Goal: Transaction & Acquisition: Purchase product/service

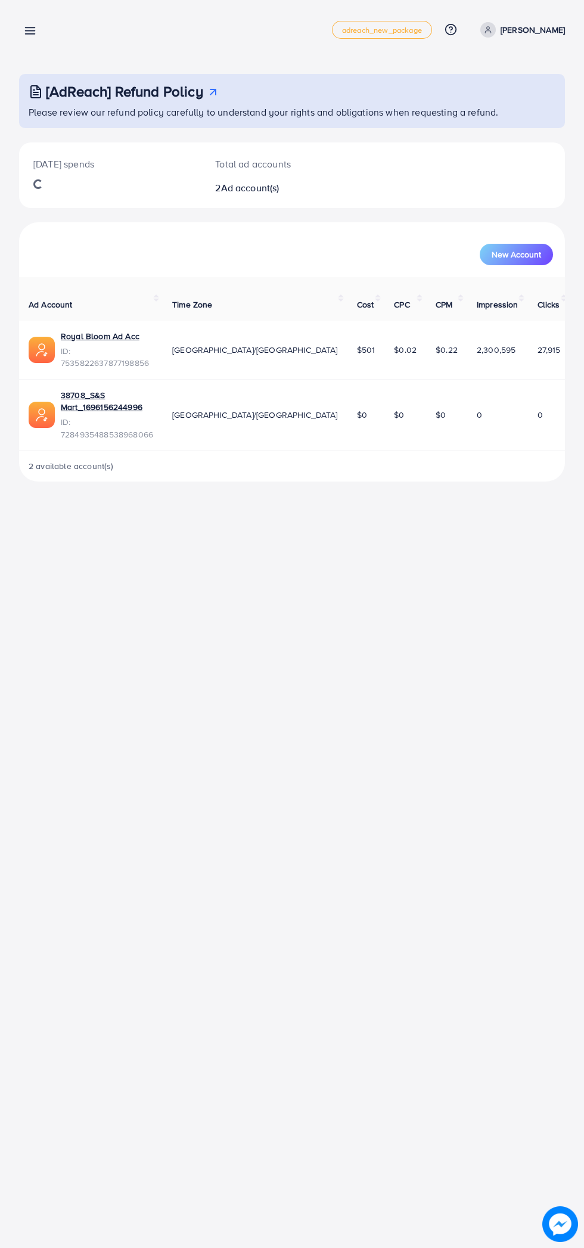
click at [30, 34] on line at bounding box center [31, 34] width 10 height 0
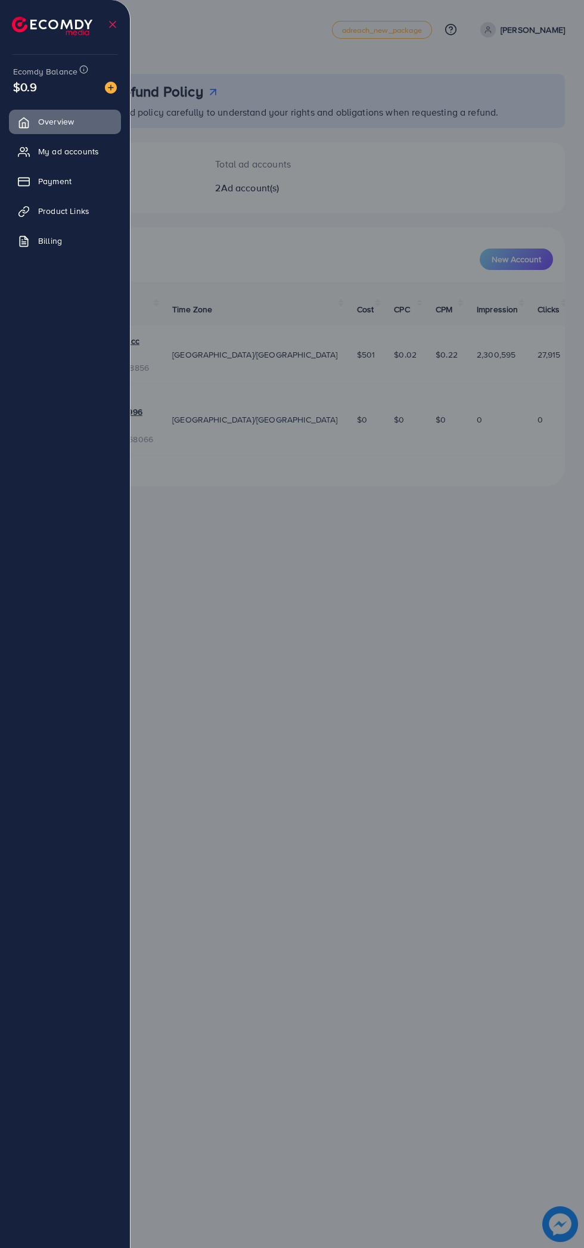
click at [410, 773] on div at bounding box center [292, 749] width 584 height 1498
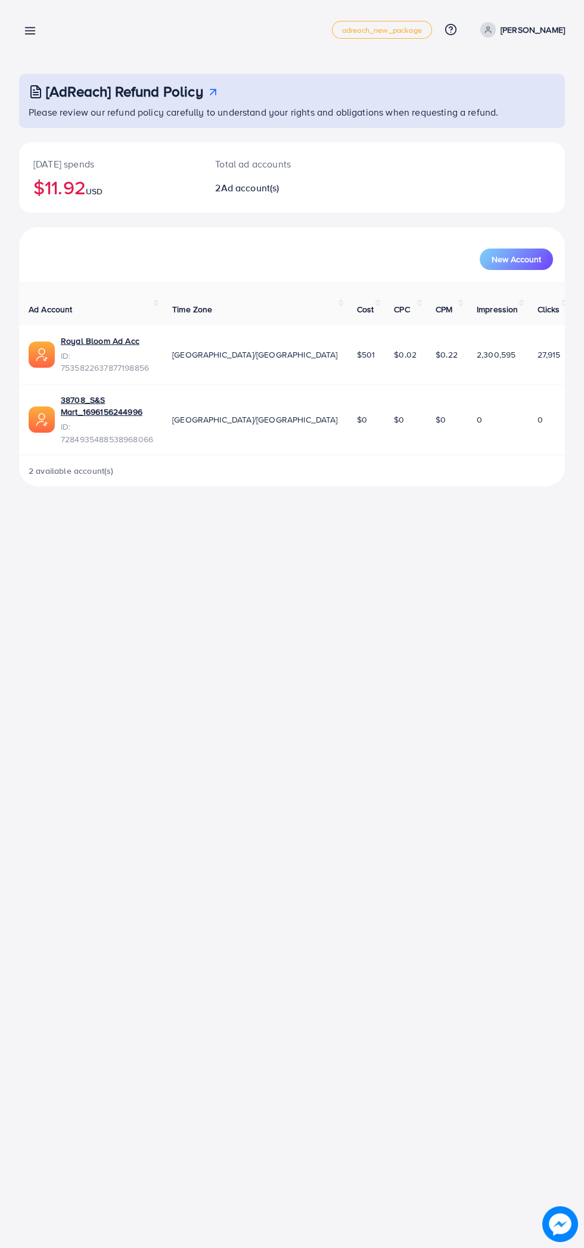
click at [30, 31] on line at bounding box center [31, 31] width 10 height 0
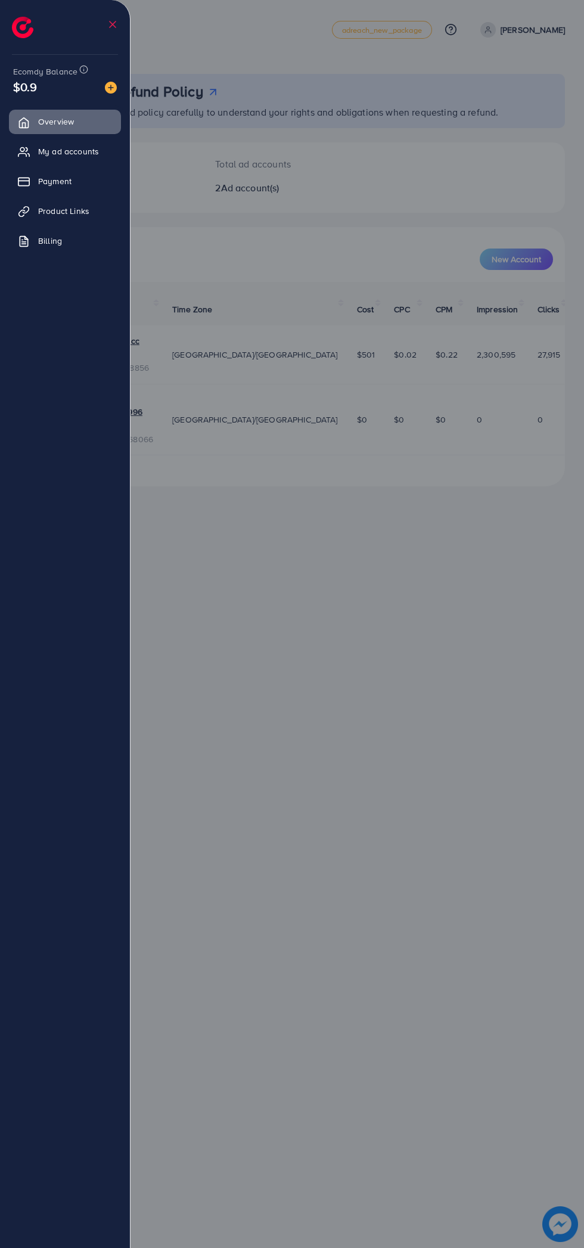
click at [109, 116] on link "Overview" at bounding box center [65, 122] width 112 height 24
click at [111, 86] on img at bounding box center [111, 88] width 12 height 12
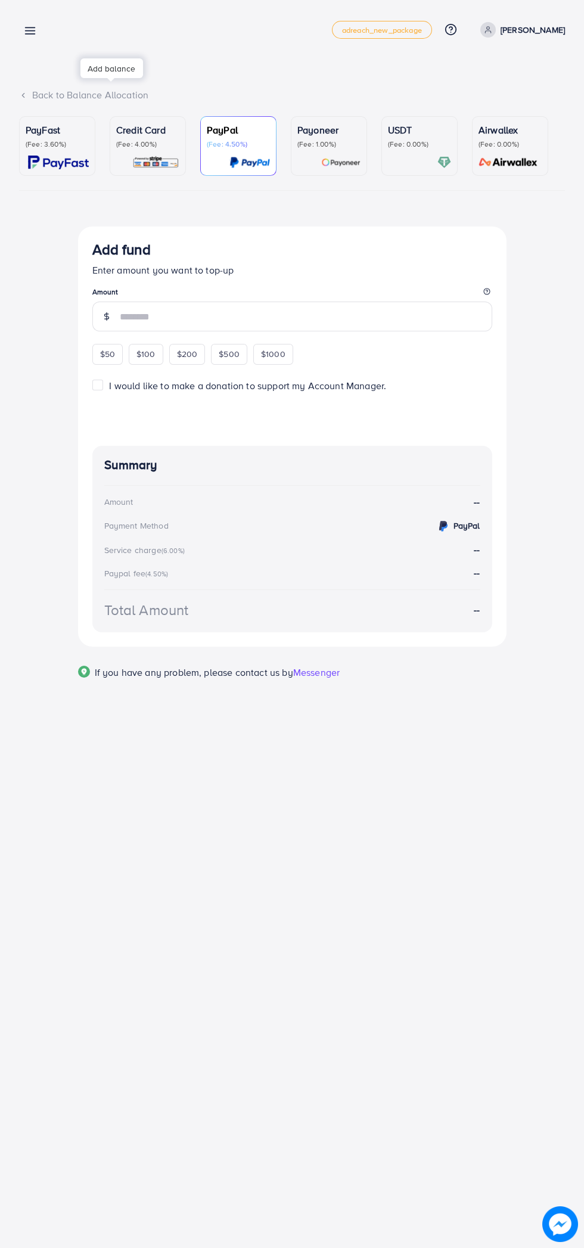
click at [110, 93] on div "Back to Balance Allocation" at bounding box center [292, 95] width 546 height 14
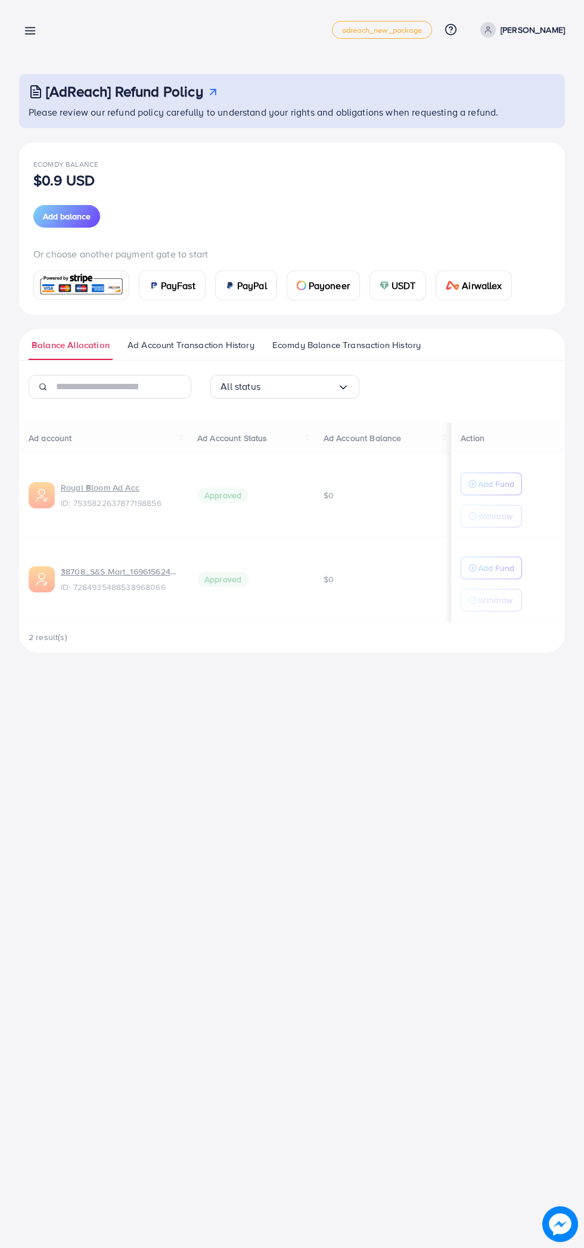
click at [53, 166] on span "Ecomdy Balance" at bounding box center [65, 164] width 65 height 10
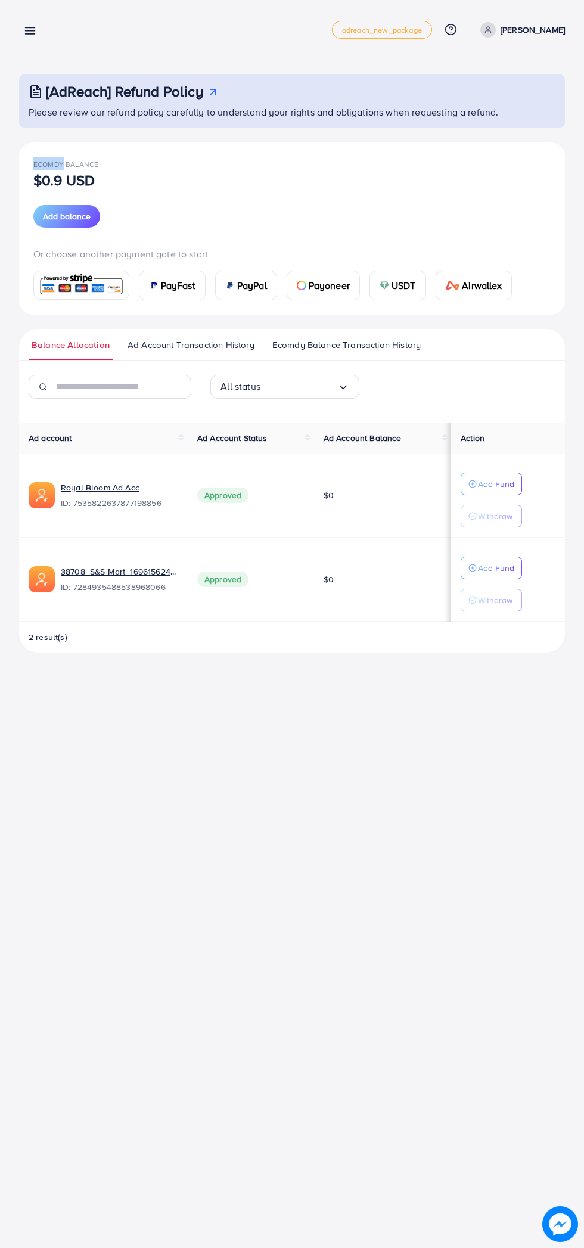
click at [153, 285] on img at bounding box center [154, 286] width 10 height 10
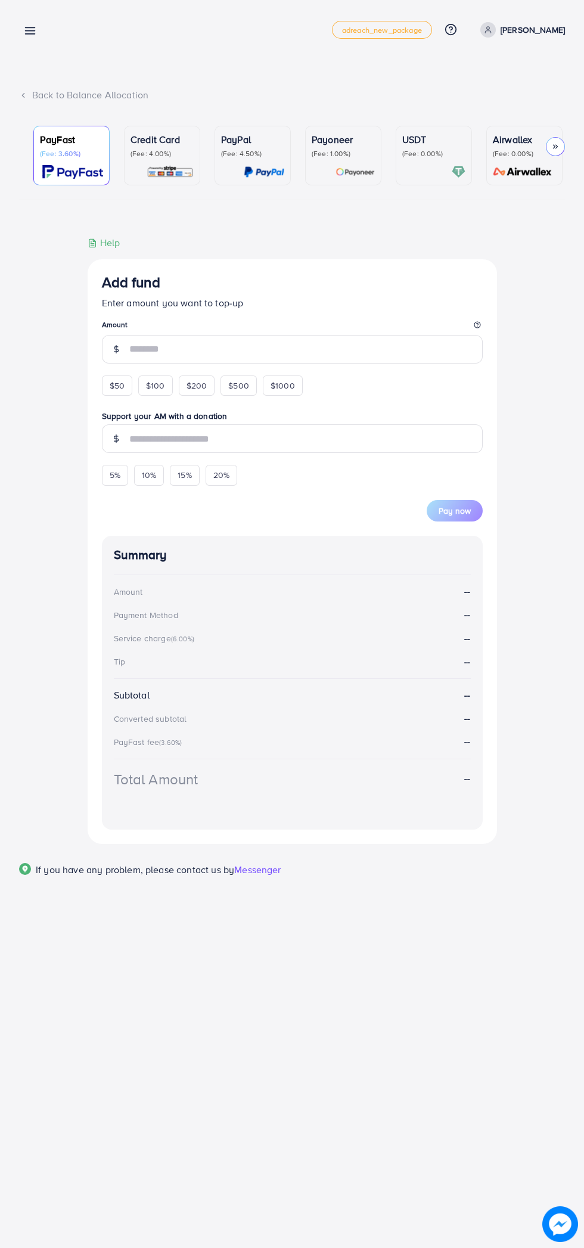
click at [115, 478] on span "5%" at bounding box center [115, 475] width 11 height 12
type input "*"
click at [115, 478] on span "5%" at bounding box center [115, 475] width 11 height 12
click at [148, 477] on span "10%" at bounding box center [149, 475] width 14 height 12
click at [134, 441] on input "*" at bounding box center [305, 438] width 353 height 29
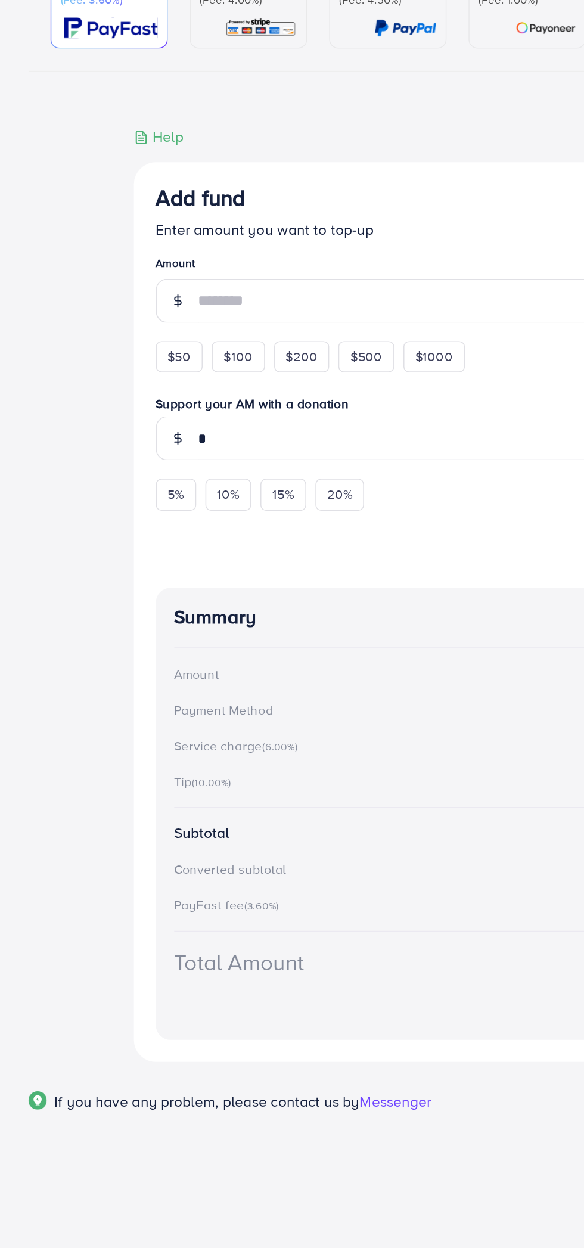
click at [56, 427] on div "Add fund Enter amount you want to top-up Amount $50 $100 $200 $500 $1000 Suppor…" at bounding box center [292, 540] width 565 height 608
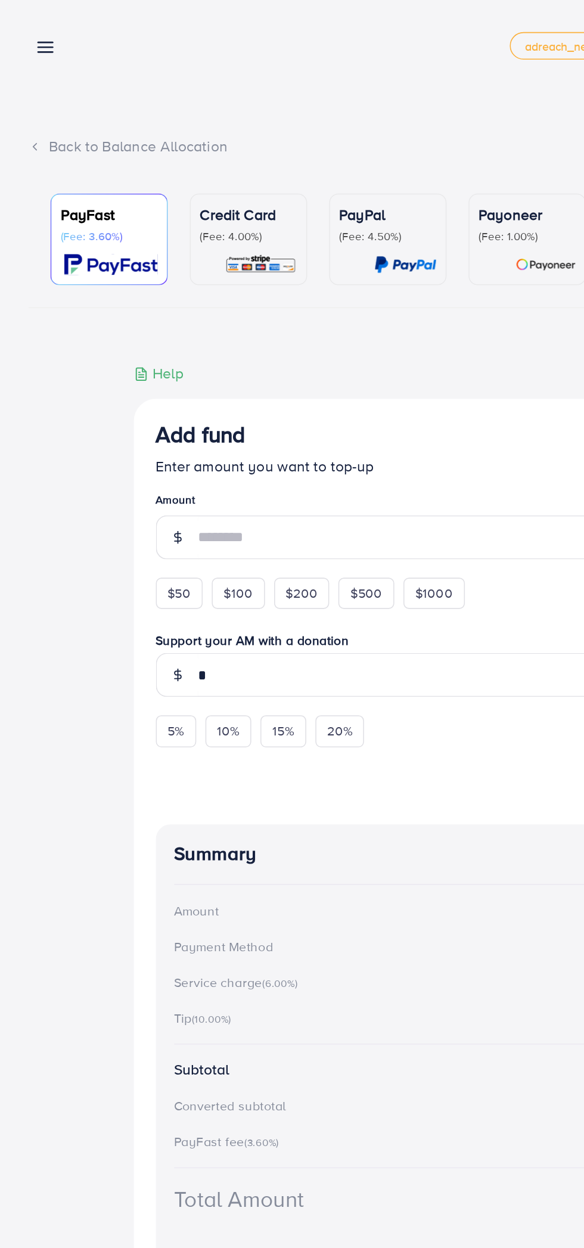
click at [147, 147] on div "Credit Card (Fee: 4.00%)" at bounding box center [162, 145] width 63 height 26
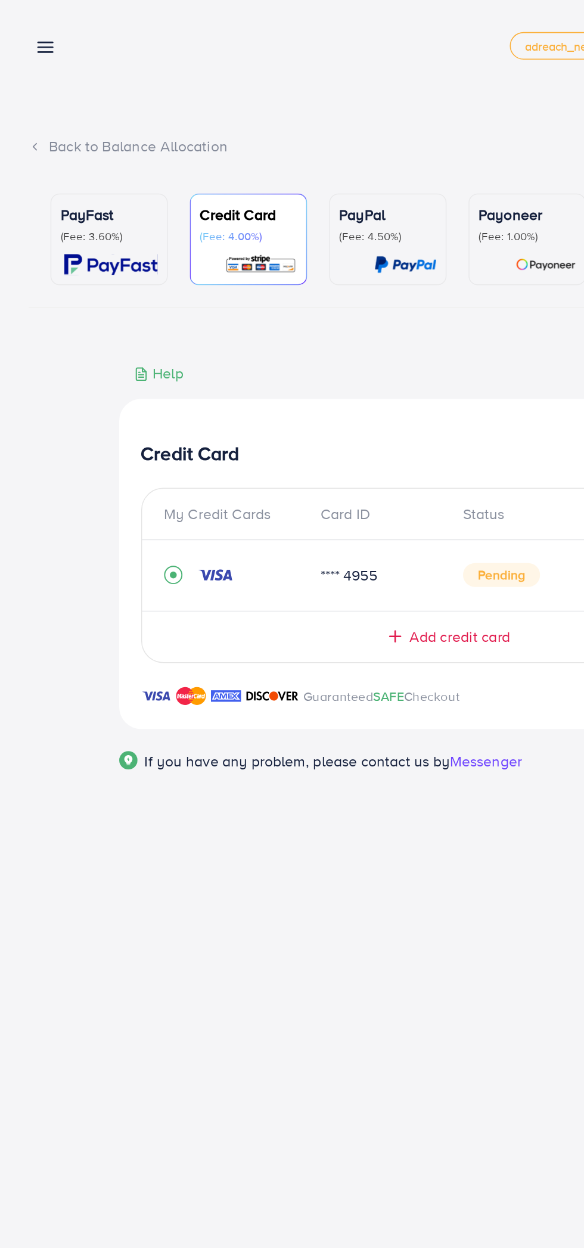
click at [70, 157] on p "(Fee: 3.60%)" at bounding box center [71, 154] width 63 height 10
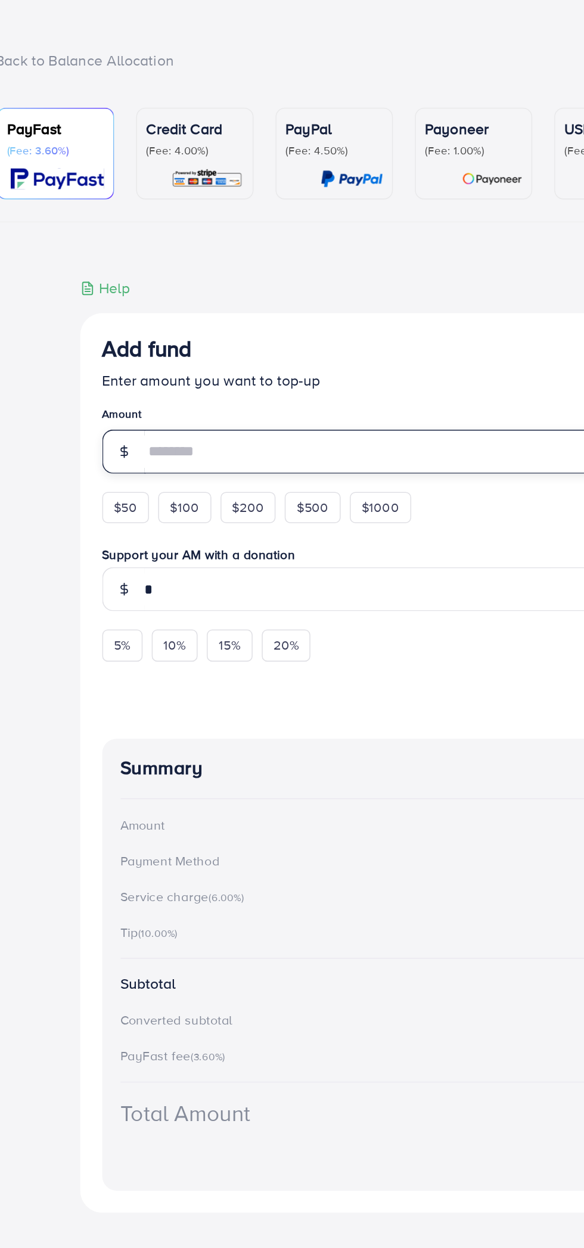
click at [172, 350] on input "number" at bounding box center [305, 349] width 353 height 29
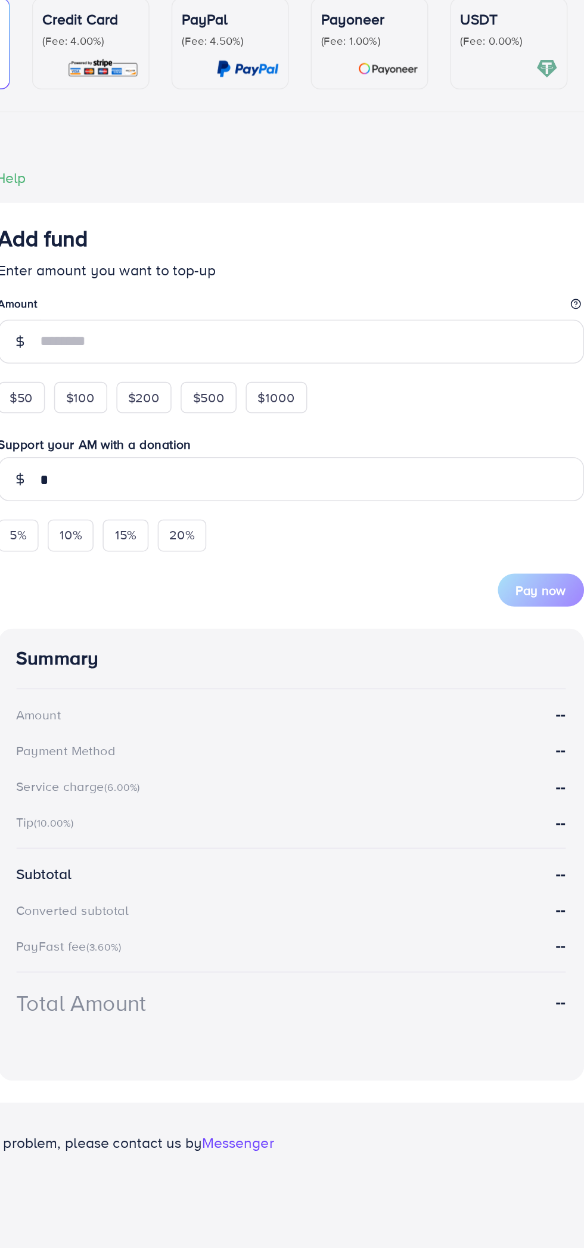
click at [122, 389] on form "Add fund Enter amount you want to top-up Amount $50 $100 $200 $500 $1000 Suppor…" at bounding box center [292, 397] width 381 height 247
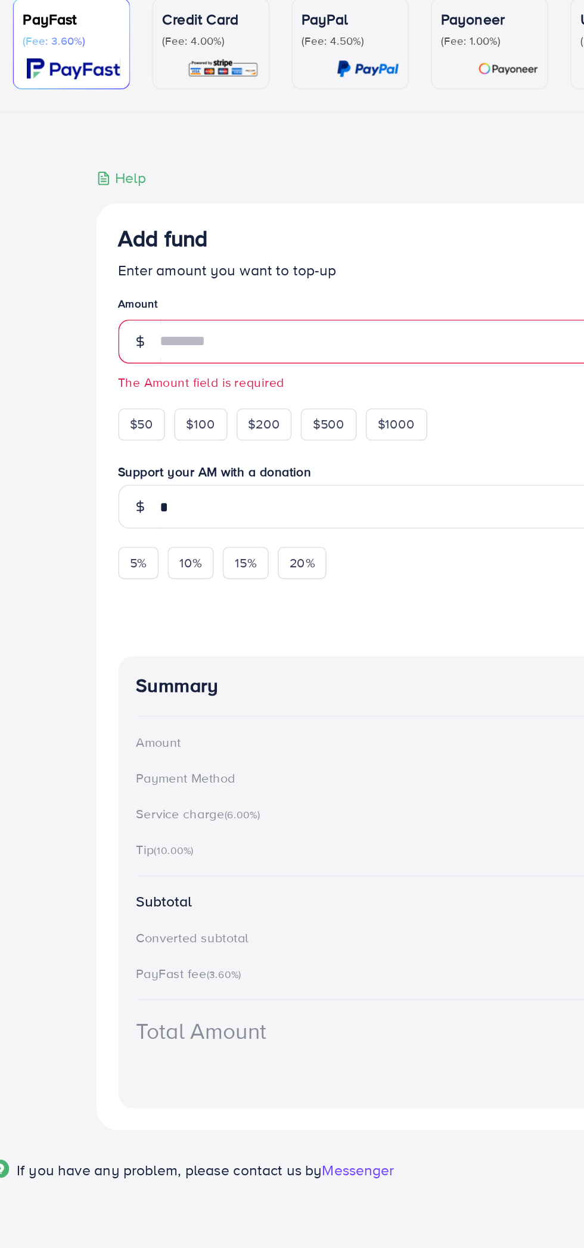
click at [110, 405] on span "$50" at bounding box center [117, 403] width 15 height 12
type input "**"
type input "*"
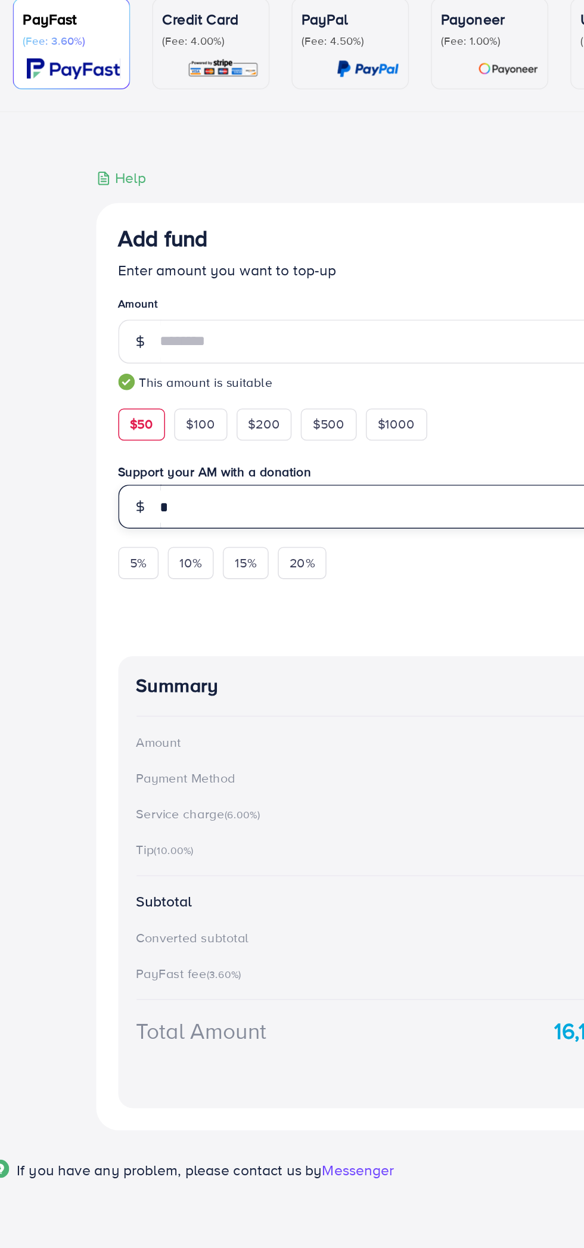
click at [138, 460] on input "*" at bounding box center [305, 456] width 353 height 29
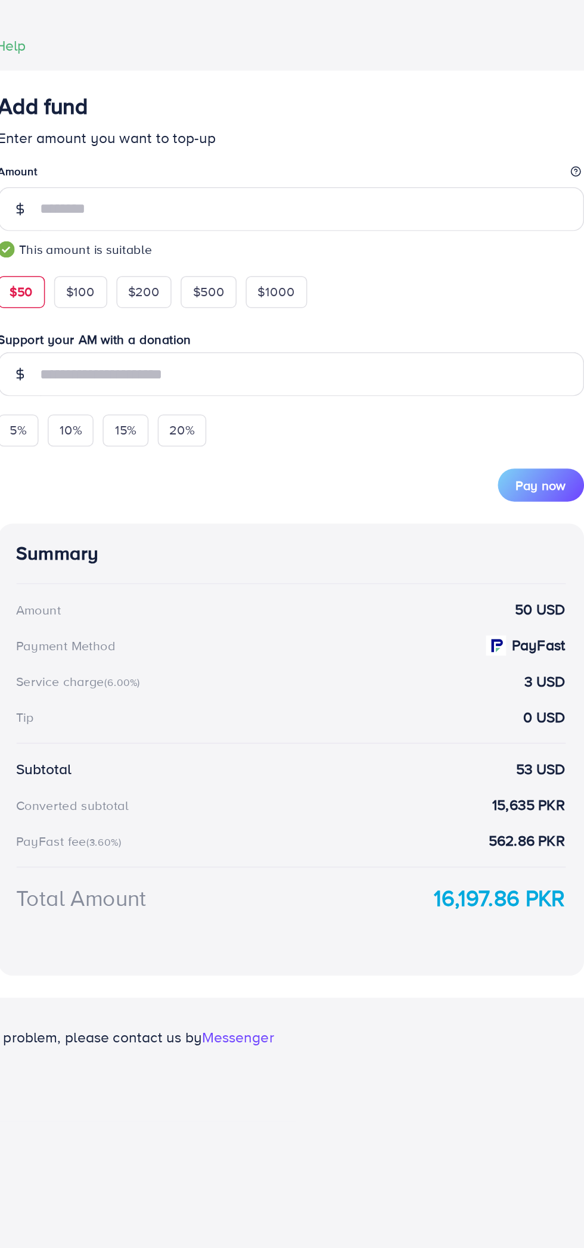
click at [240, 553] on div "Add fund Enter amount you want to top-up Amount ** This amount is suitable $50 …" at bounding box center [292, 560] width 409 height 603
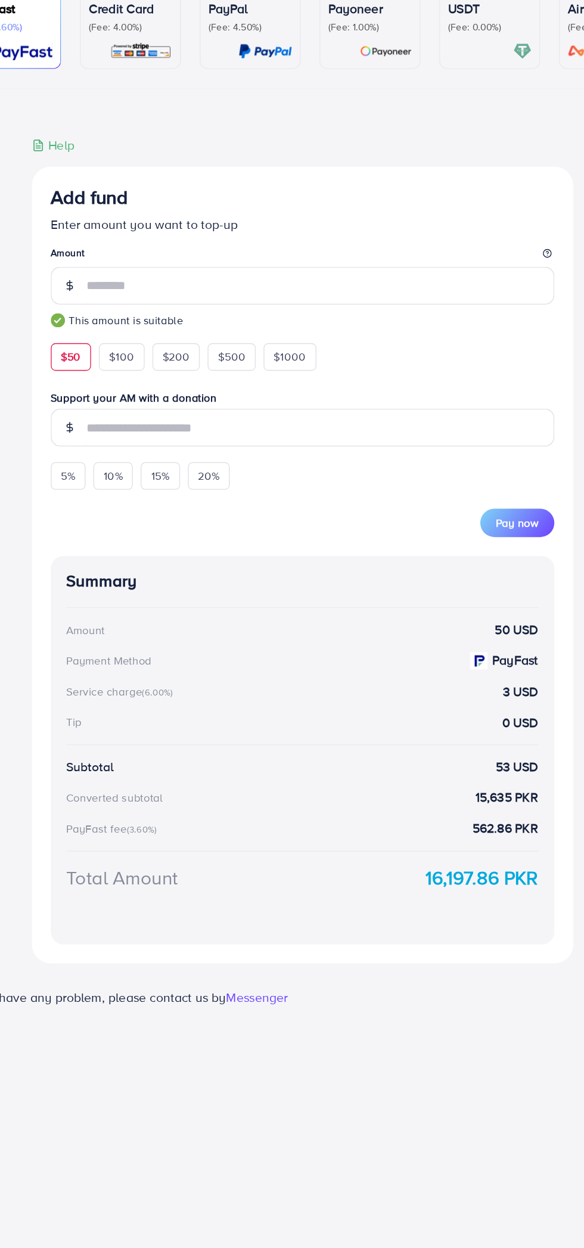
click at [474, 528] on button "Pay now" at bounding box center [455, 528] width 56 height 21
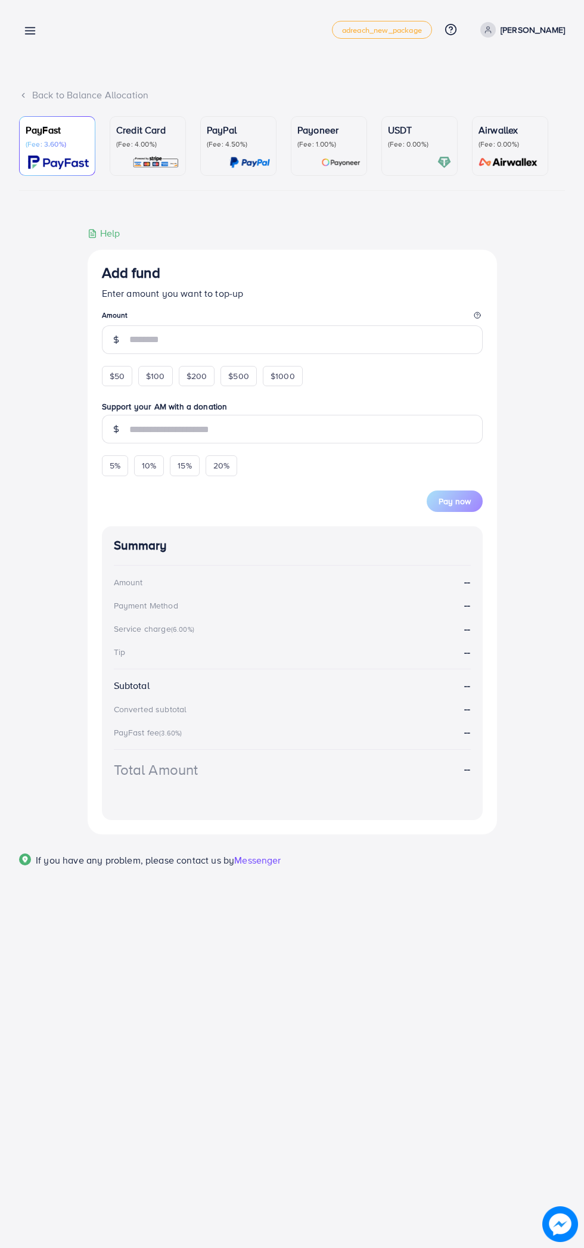
click at [154, 373] on span "$100" at bounding box center [155, 376] width 19 height 12
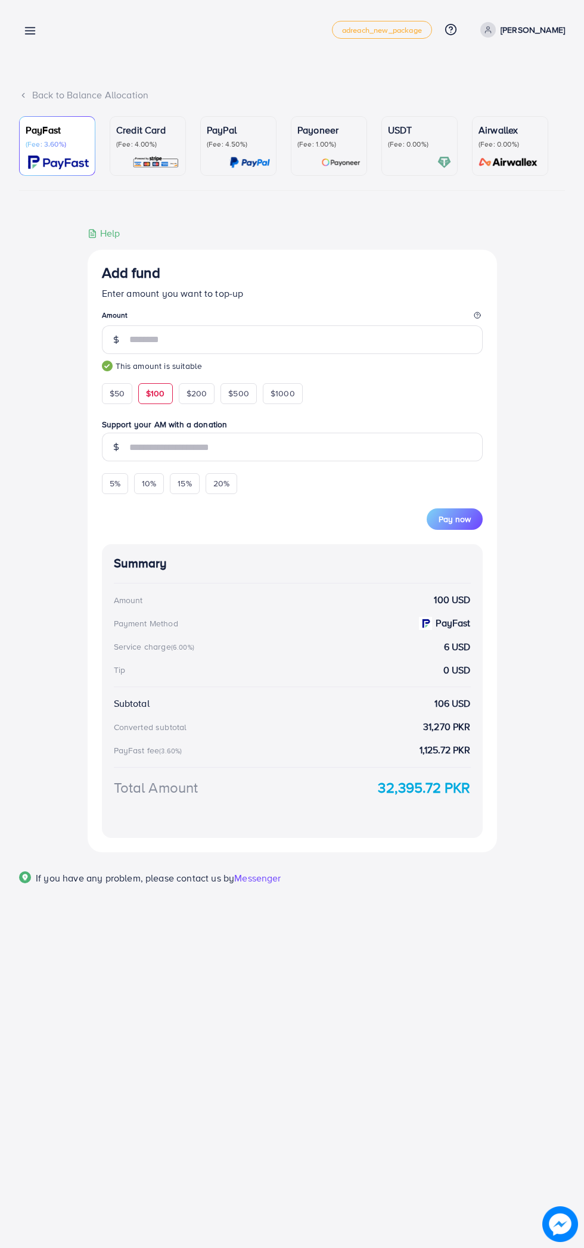
type input "***"
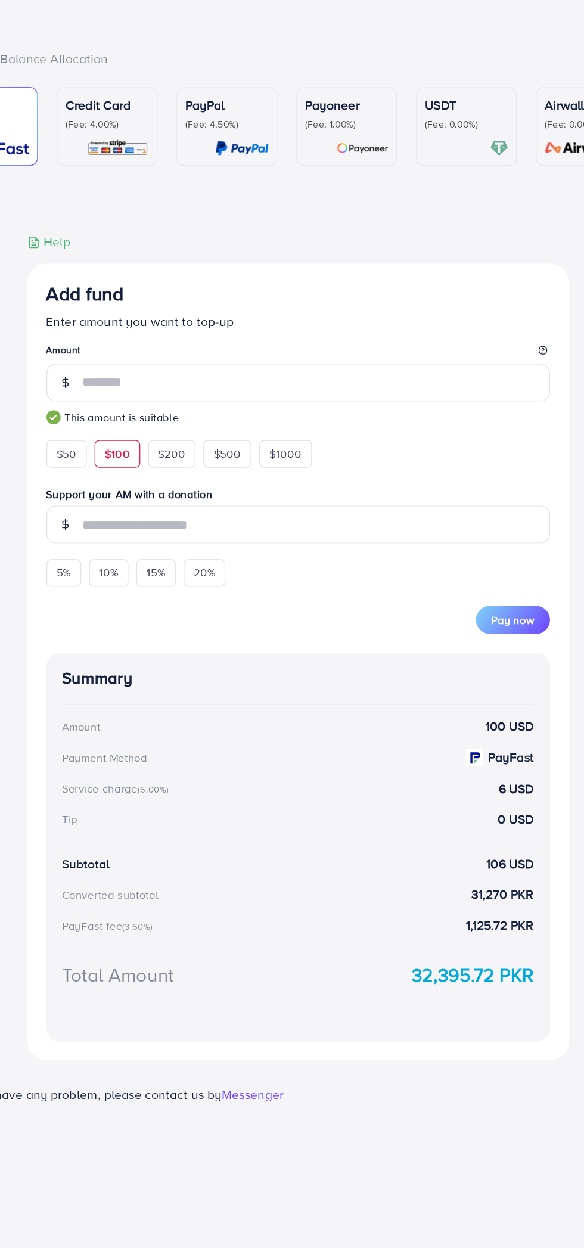
click at [464, 522] on span "Pay now" at bounding box center [455, 519] width 32 height 12
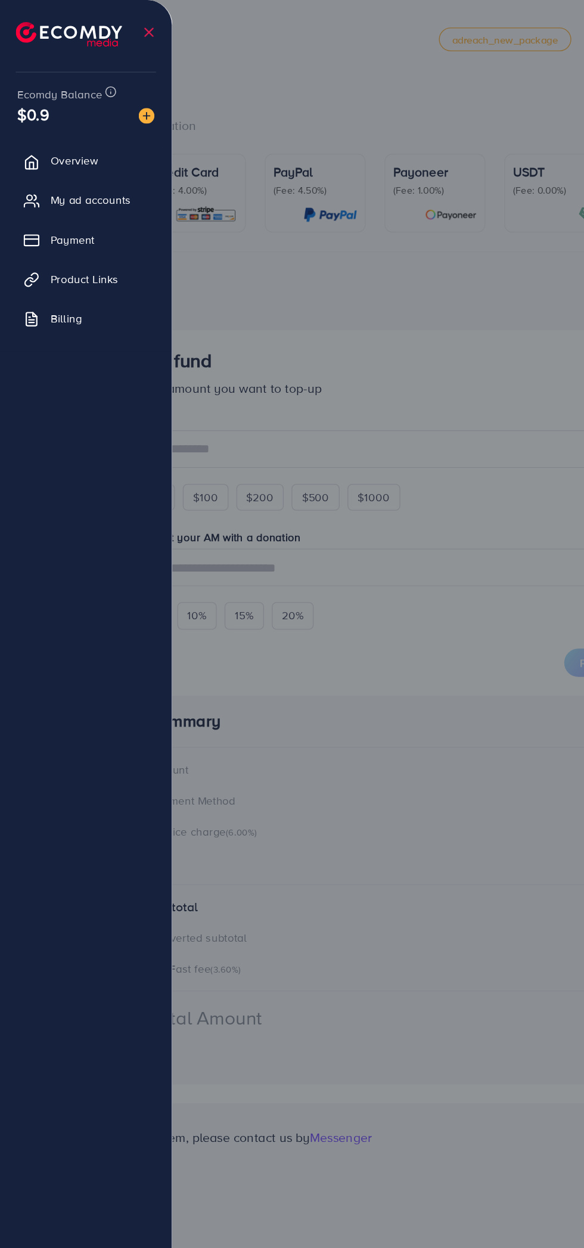
click at [263, 721] on div at bounding box center [292, 749] width 584 height 1498
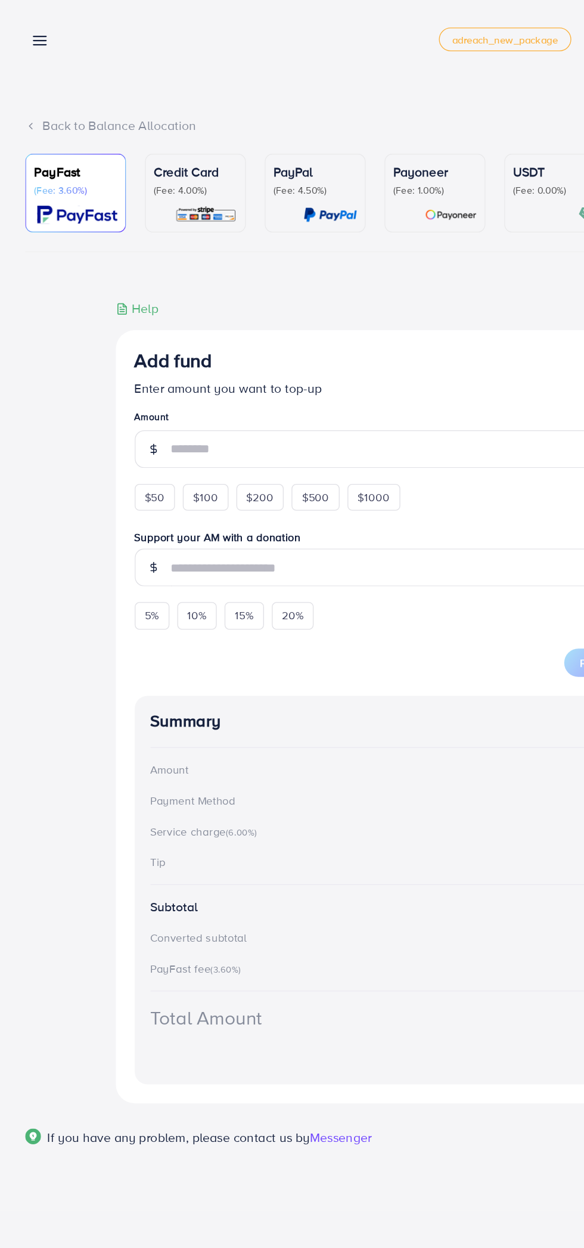
click at [30, 34] on line at bounding box center [31, 34] width 10 height 0
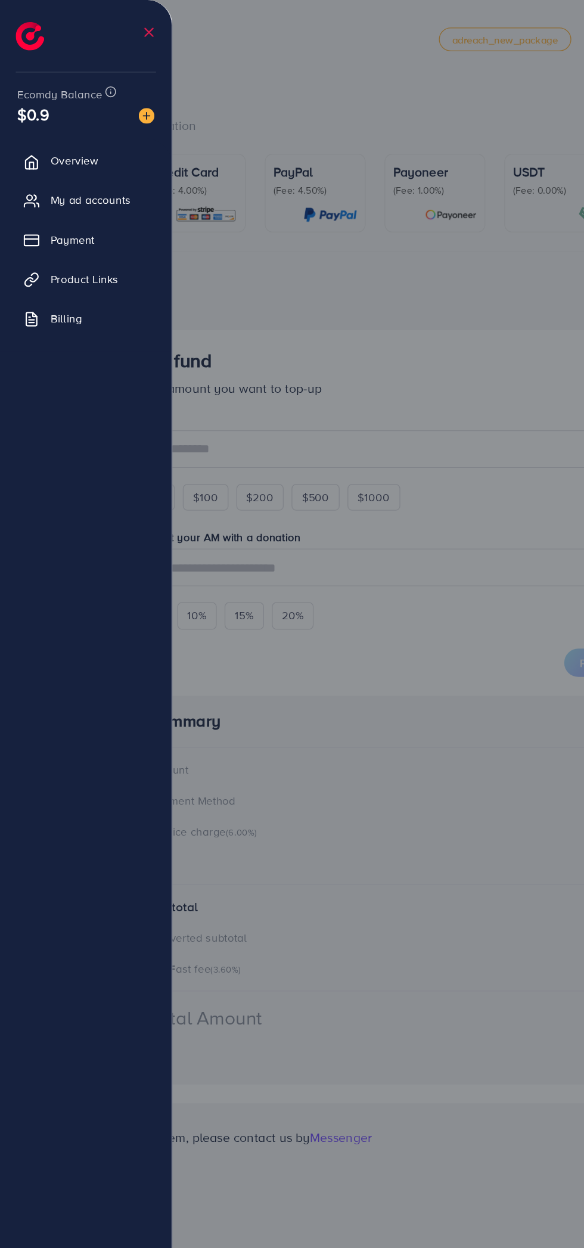
click at [297, 657] on div at bounding box center [292, 749] width 584 height 1498
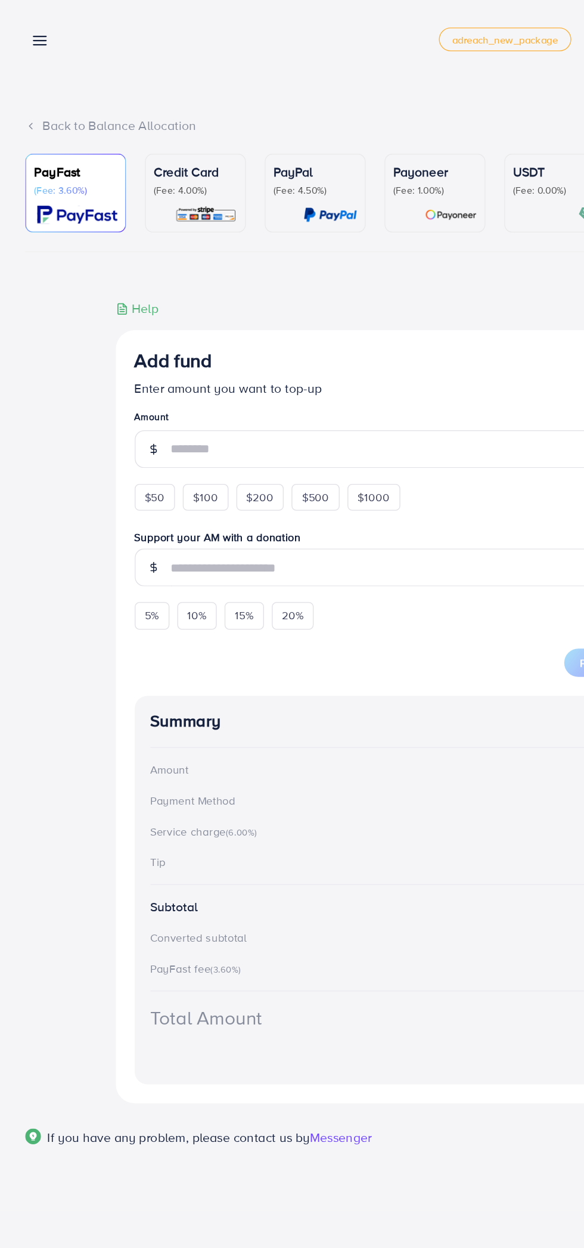
click at [31, 27] on icon at bounding box center [30, 30] width 13 height 13
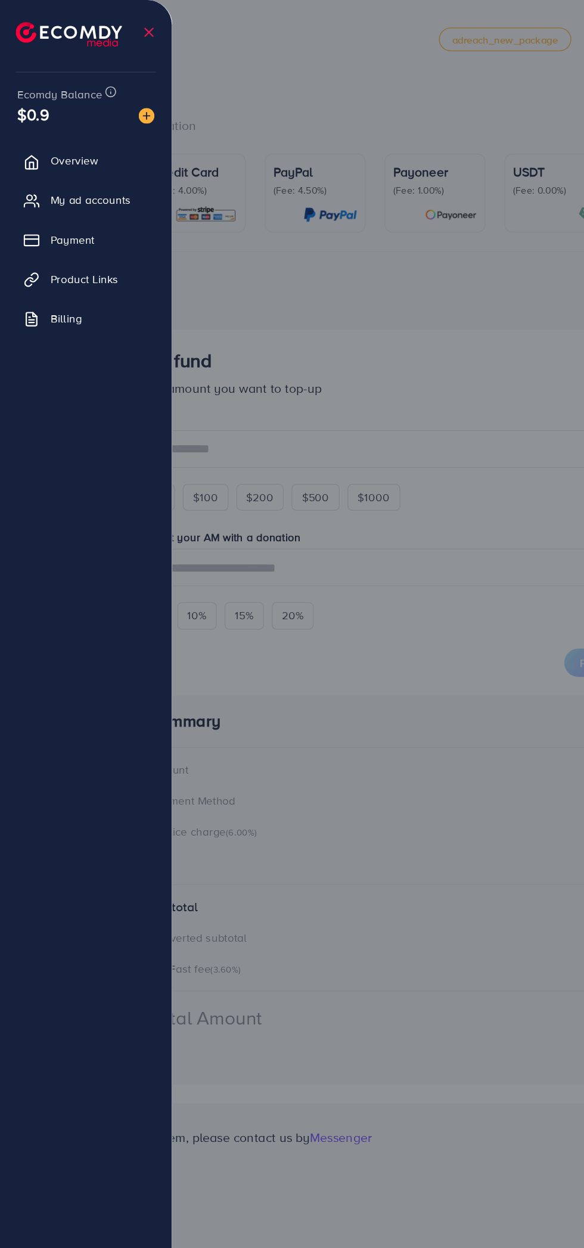
click at [287, 676] on div at bounding box center [292, 749] width 584 height 1498
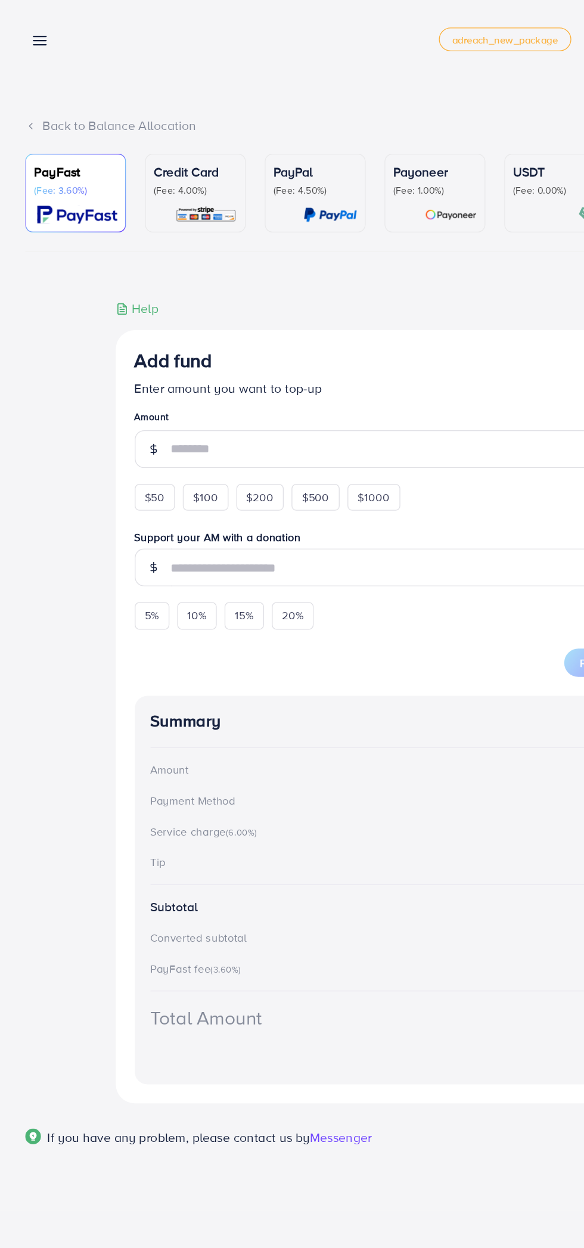
click at [24, 30] on icon at bounding box center [30, 30] width 13 height 13
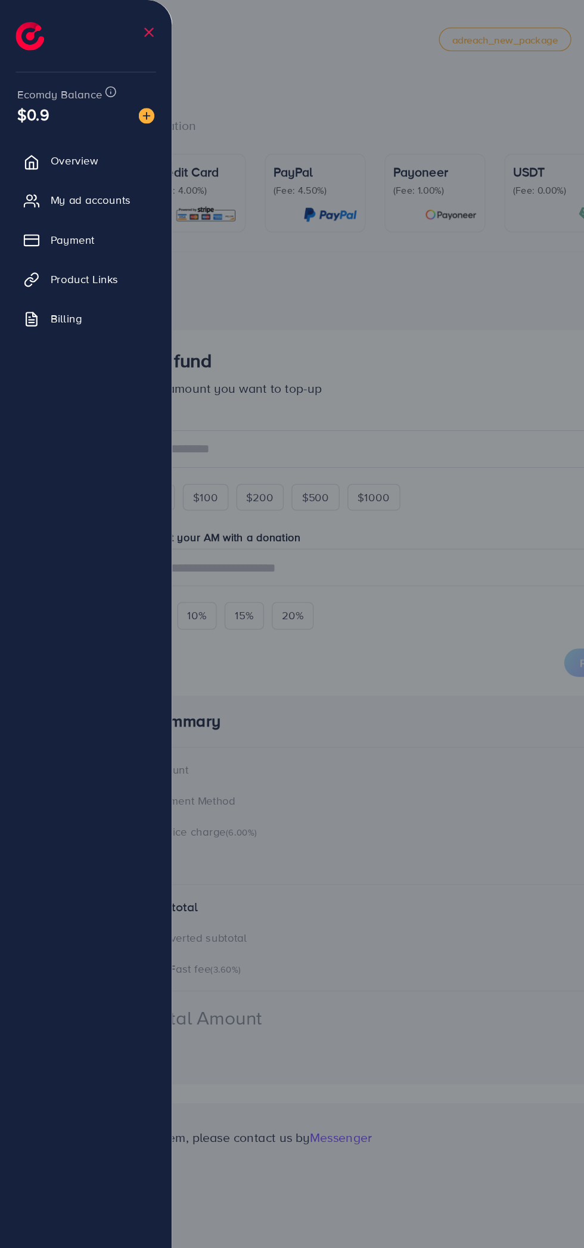
click at [34, 181] on link "Payment" at bounding box center [65, 181] width 112 height 24
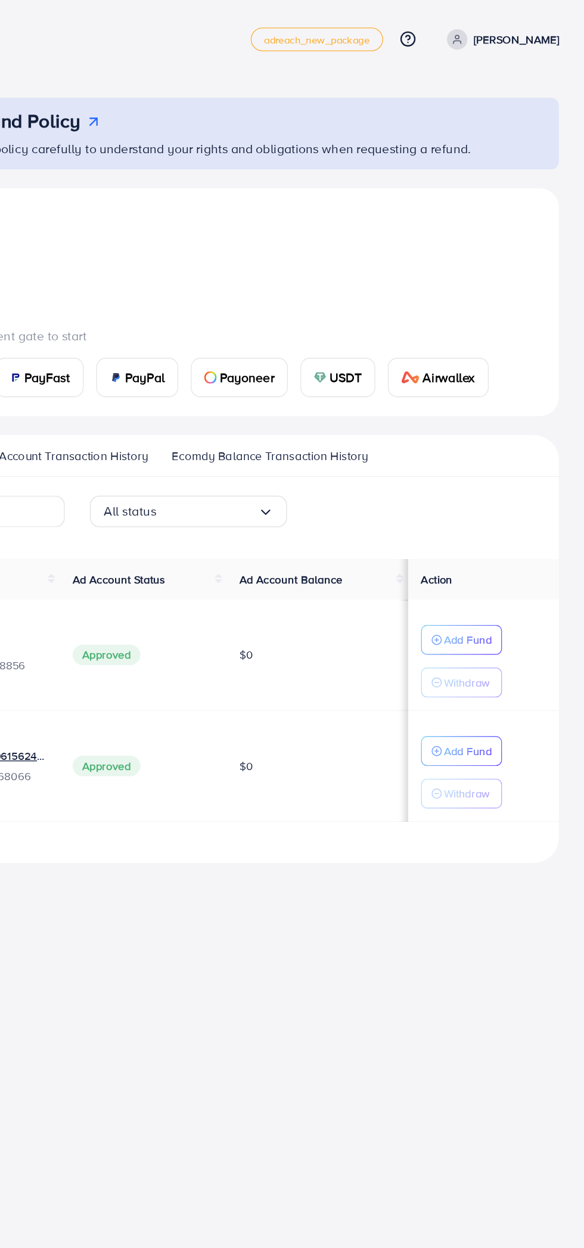
click at [204, 343] on span "Ad Account Transaction History" at bounding box center [191, 345] width 127 height 13
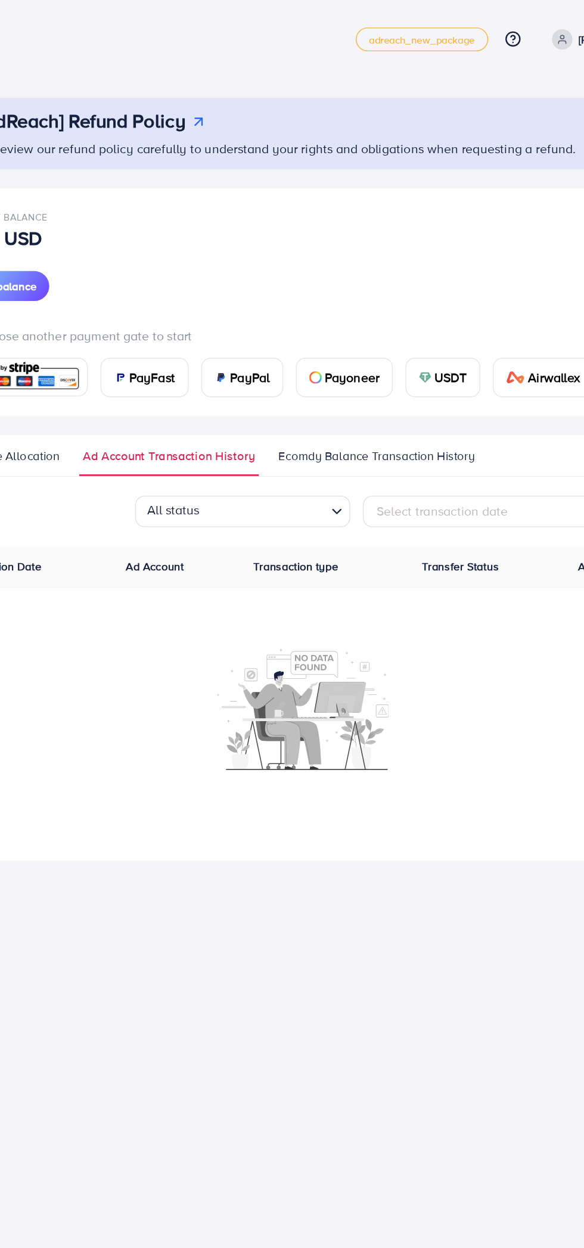
click at [307, 348] on span "Ecomdy Balance Transaction History" at bounding box center [348, 345] width 148 height 13
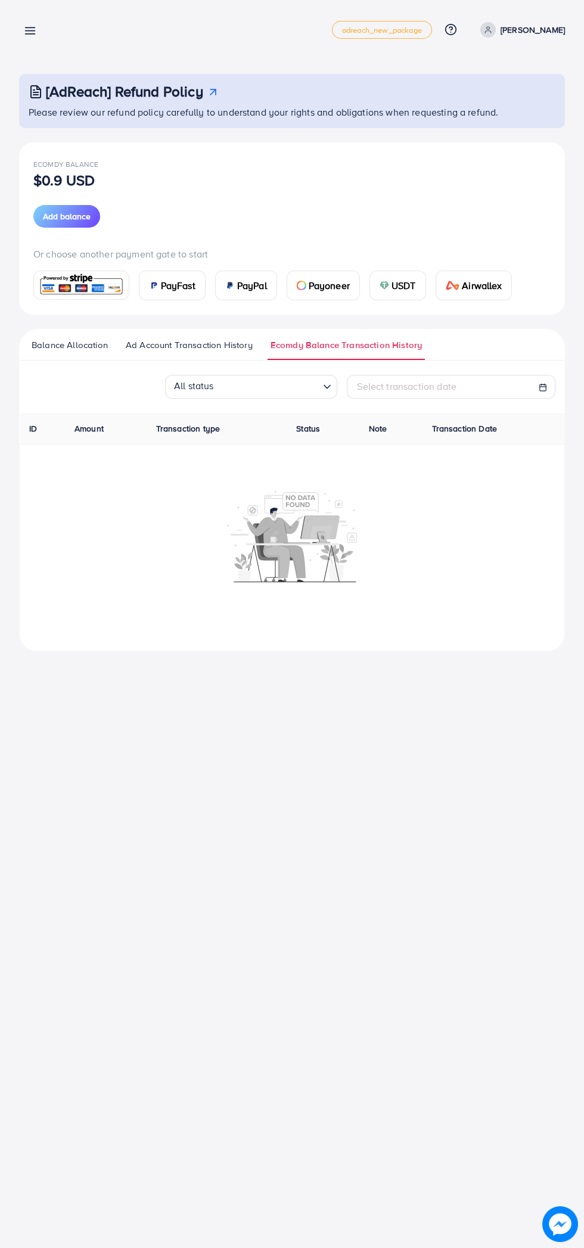
click at [191, 379] on div "All status" at bounding box center [244, 386] width 150 height 20
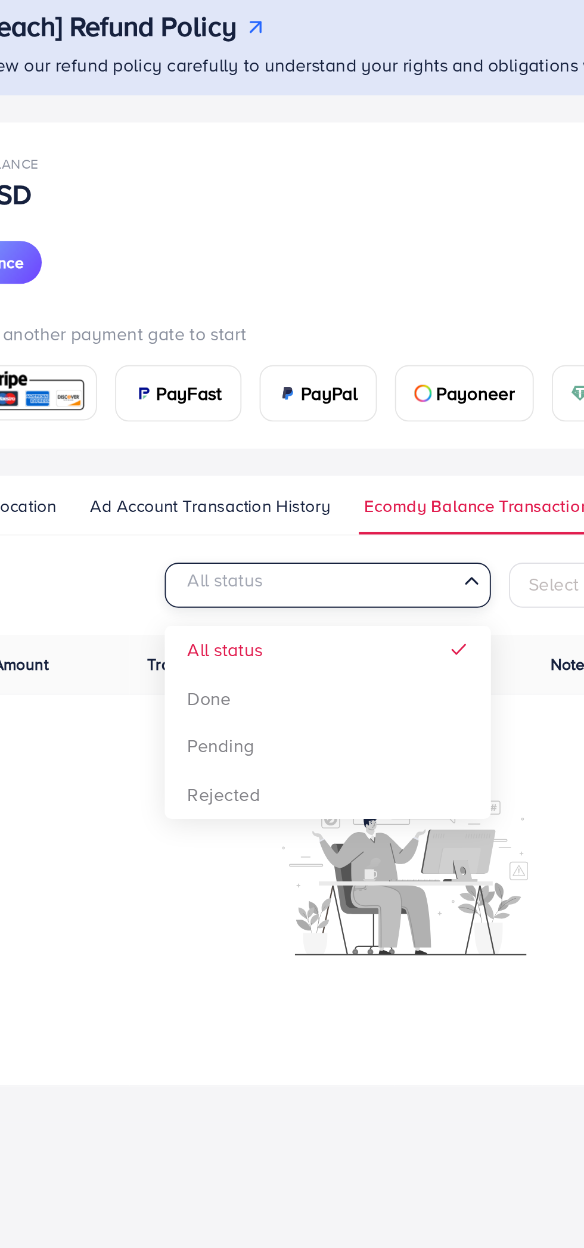
click at [126, 380] on div "All status Loading... All status Done Pending Rejected Select transaction date" at bounding box center [292, 387] width 546 height 24
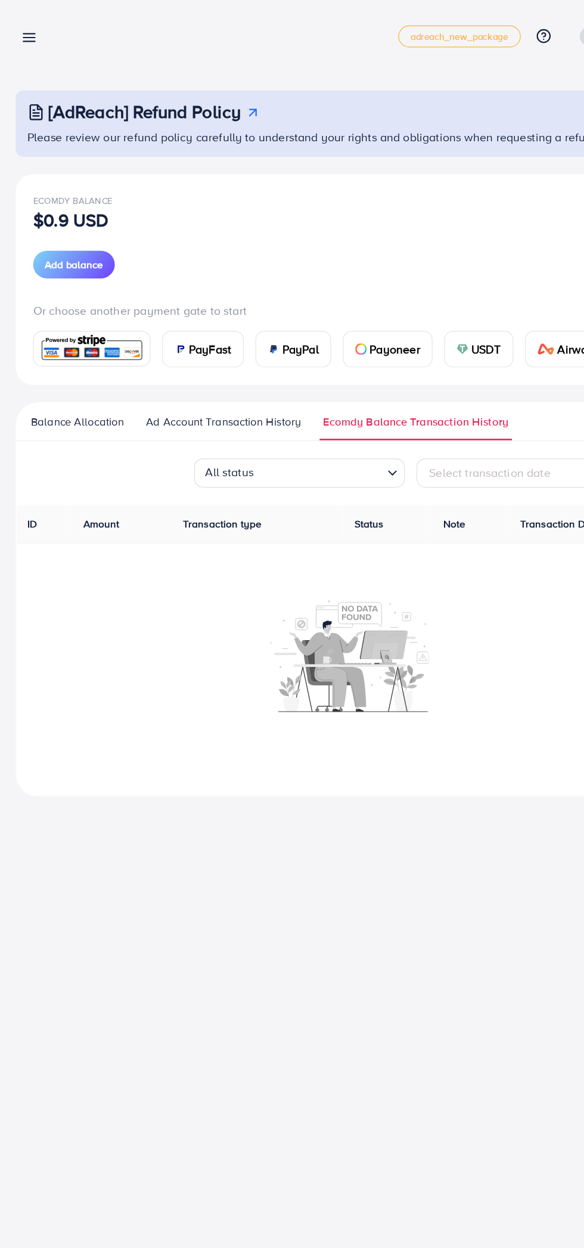
click at [157, 348] on span "Ad Account Transaction History" at bounding box center [189, 345] width 127 height 13
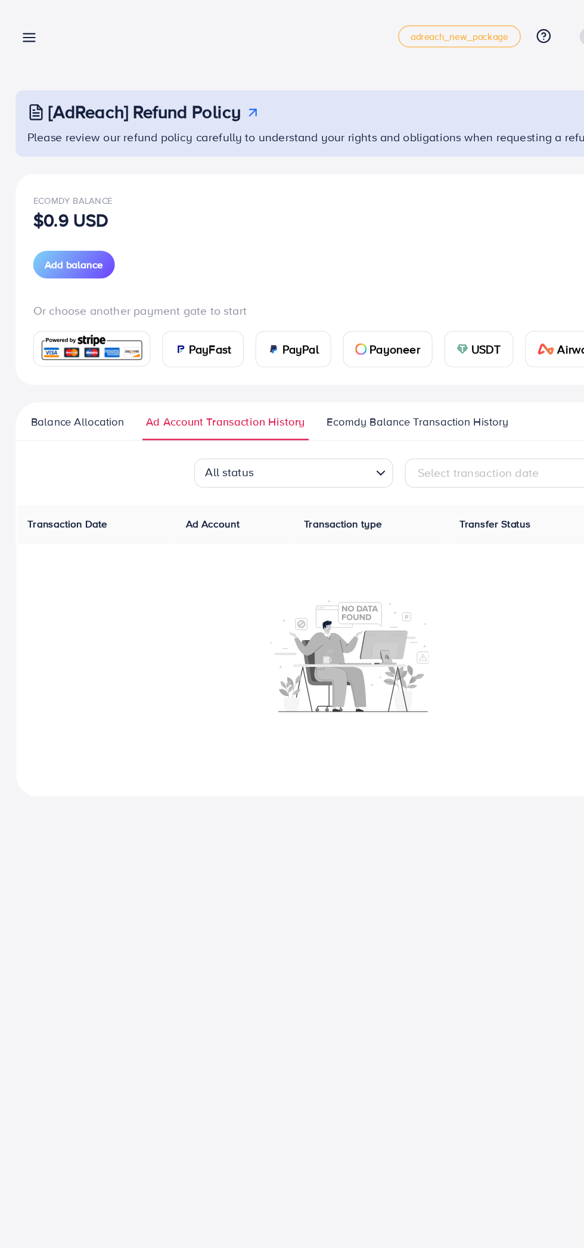
click at [64, 348] on span "Balance Allocation" at bounding box center [70, 345] width 76 height 13
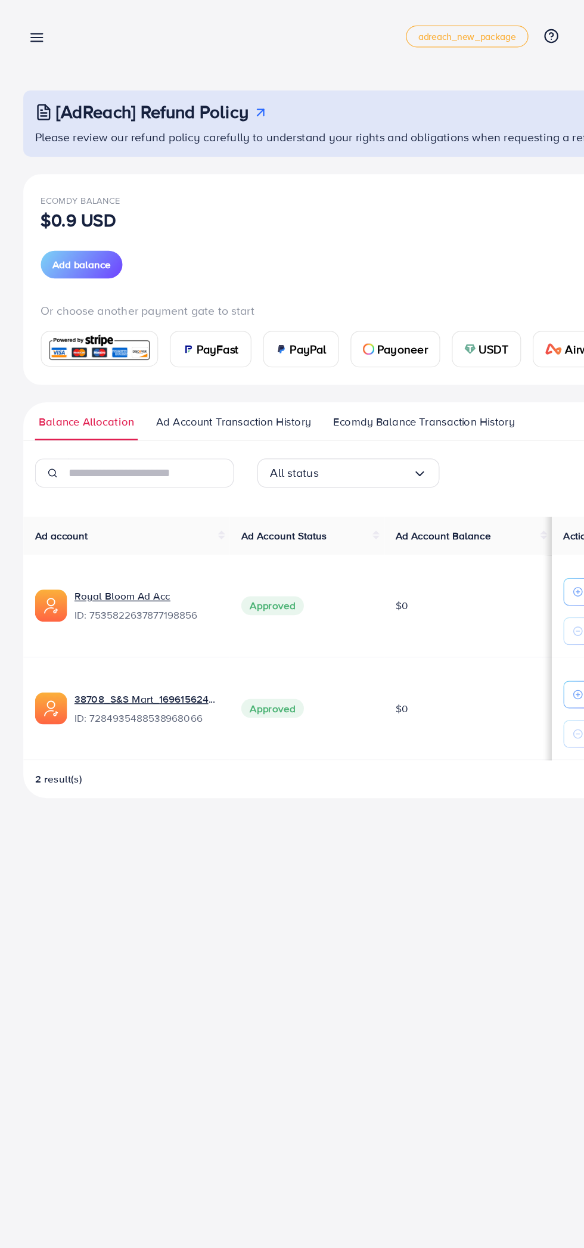
click at [30, 34] on line at bounding box center [31, 34] width 10 height 0
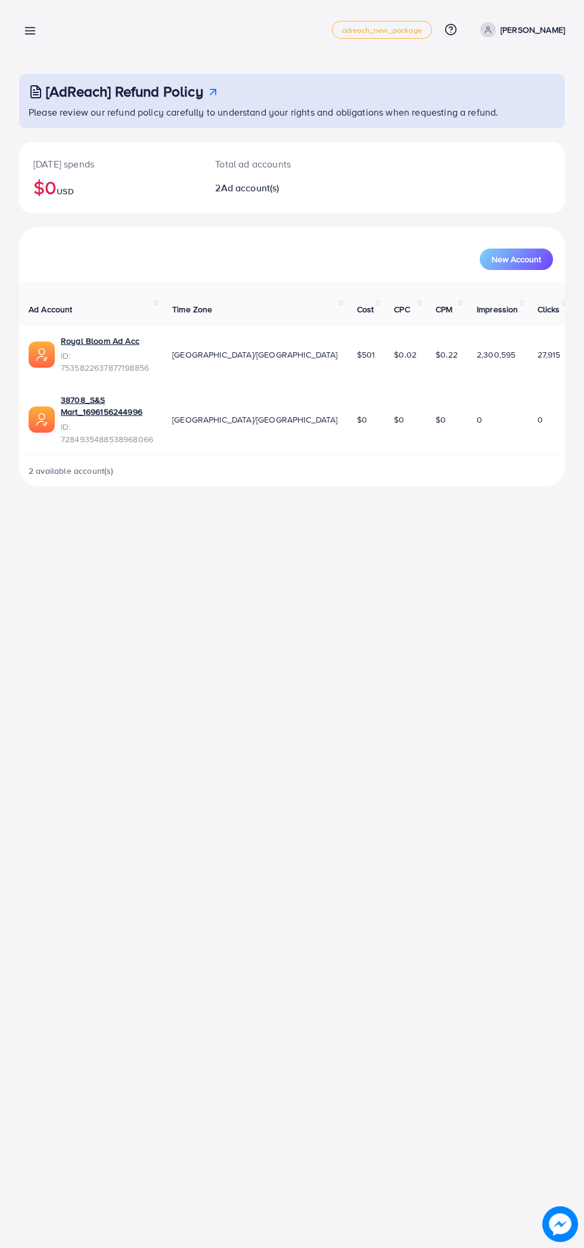
click at [24, 33] on icon at bounding box center [30, 30] width 13 height 13
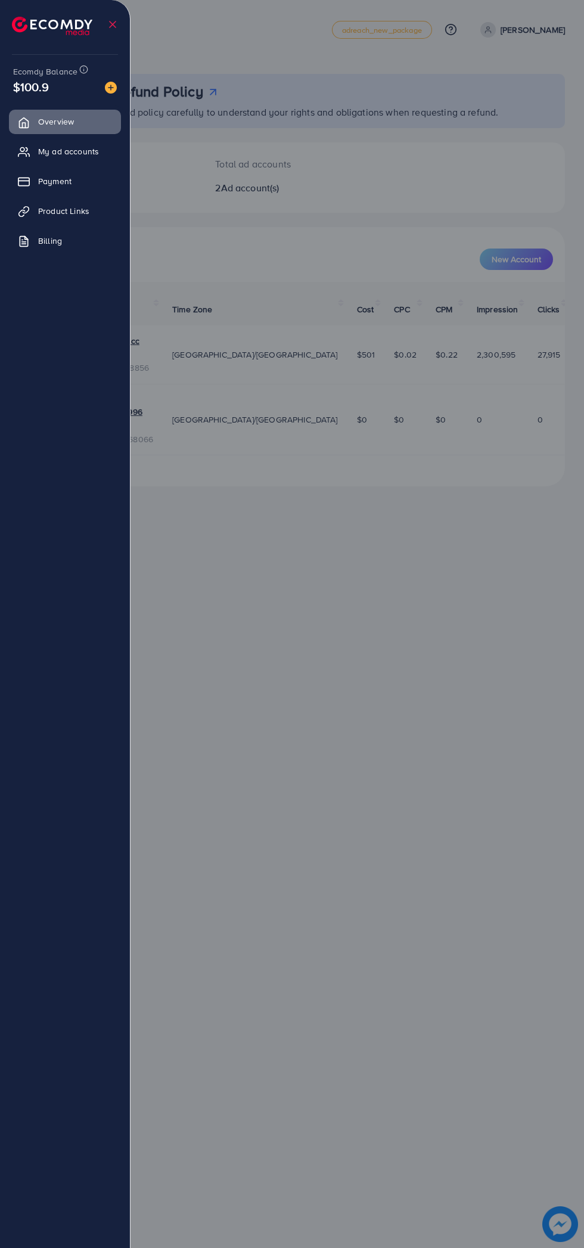
click at [44, 143] on link "My ad accounts" at bounding box center [65, 151] width 112 height 24
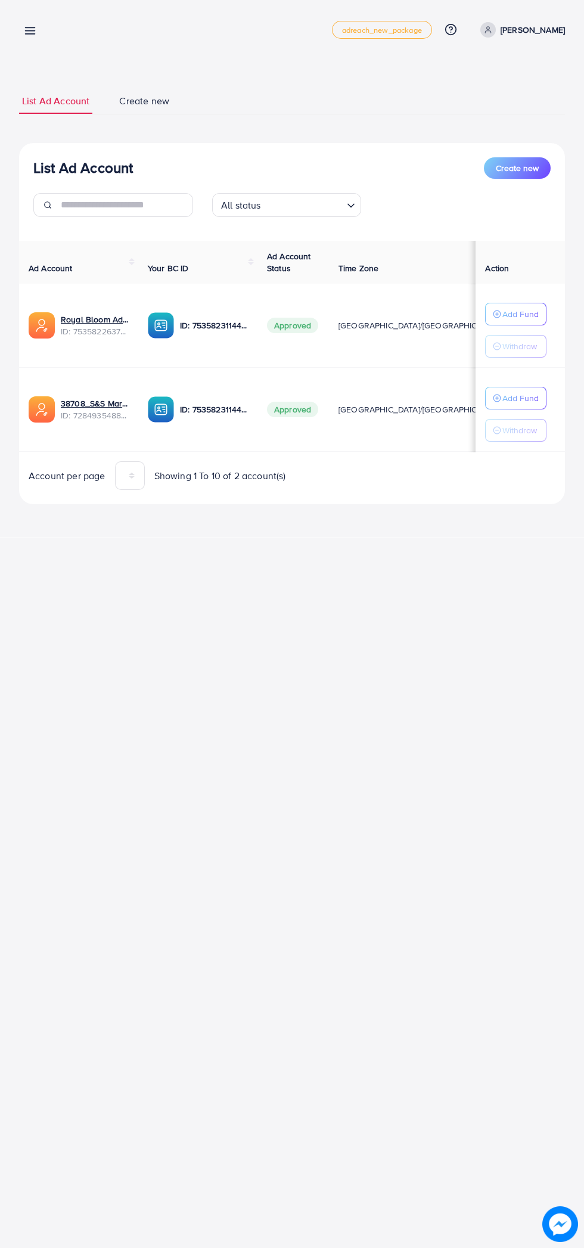
scroll to position [0, 7]
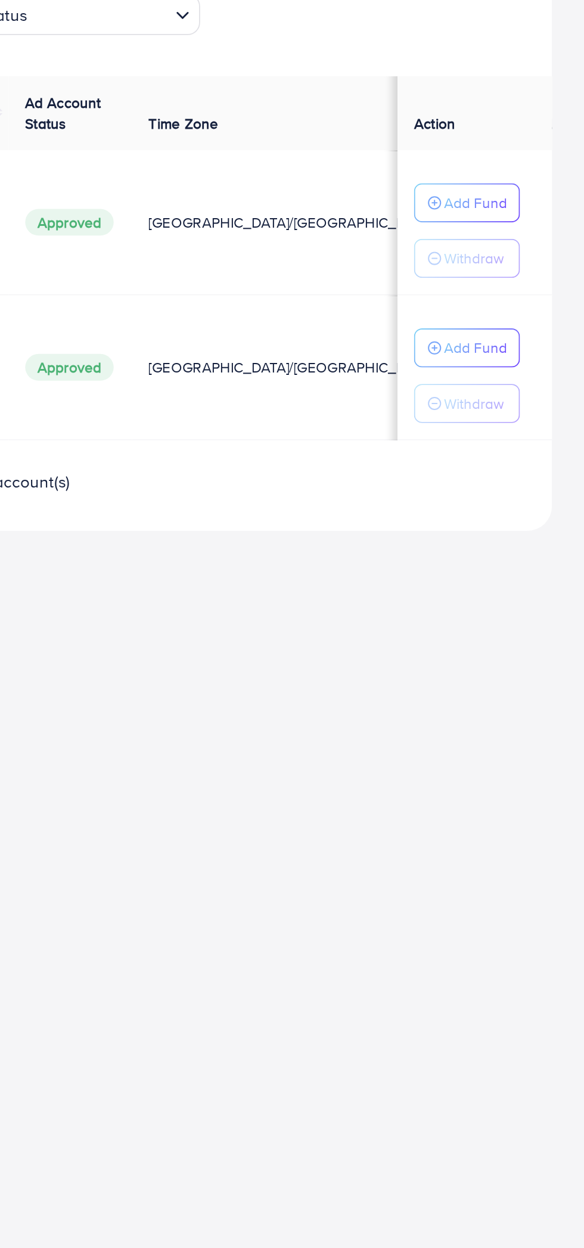
click at [535, 319] on p "Add Fund" at bounding box center [520, 314] width 36 height 14
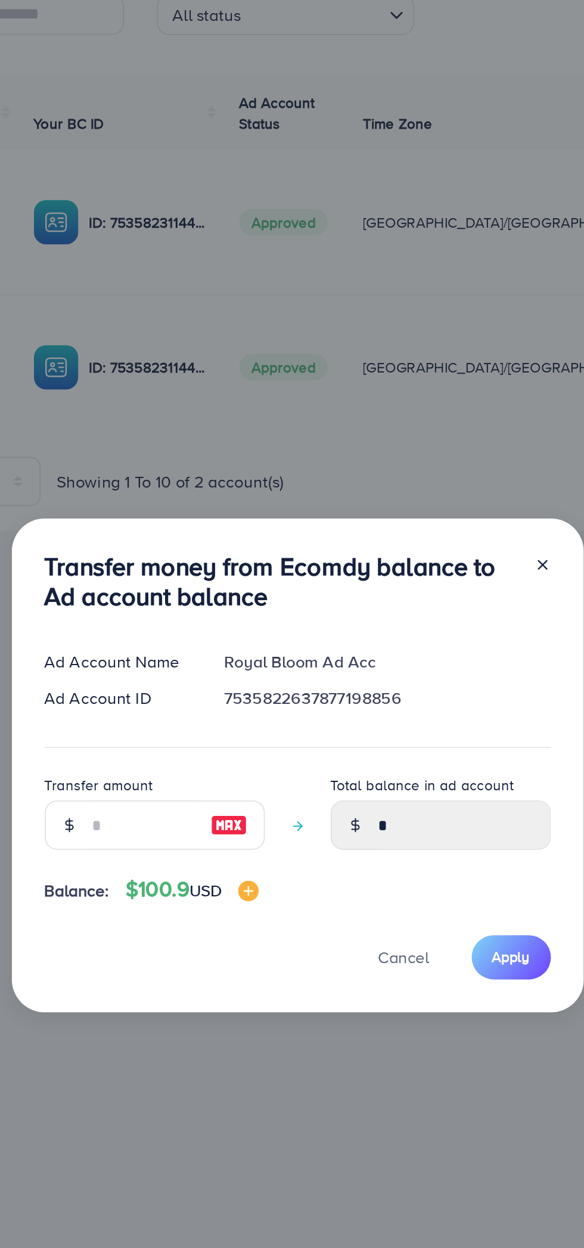
click at [253, 682] on img at bounding box center [253, 675] width 21 height 14
type input "***"
type input "******"
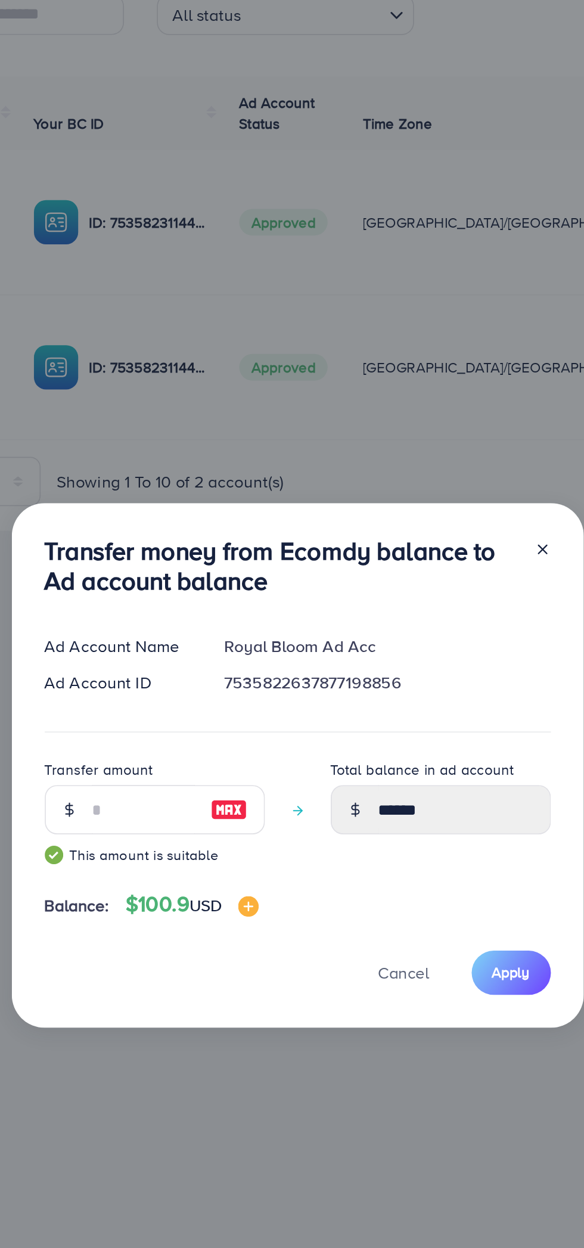
click at [420, 765] on span "Apply" at bounding box center [418, 760] width 22 height 12
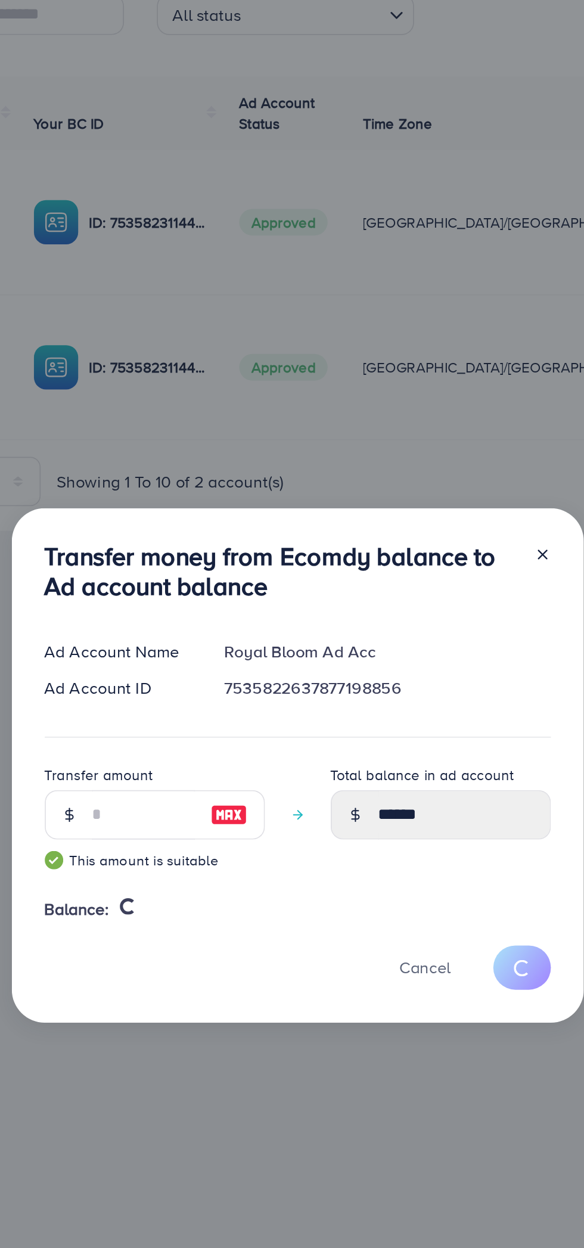
type input "*"
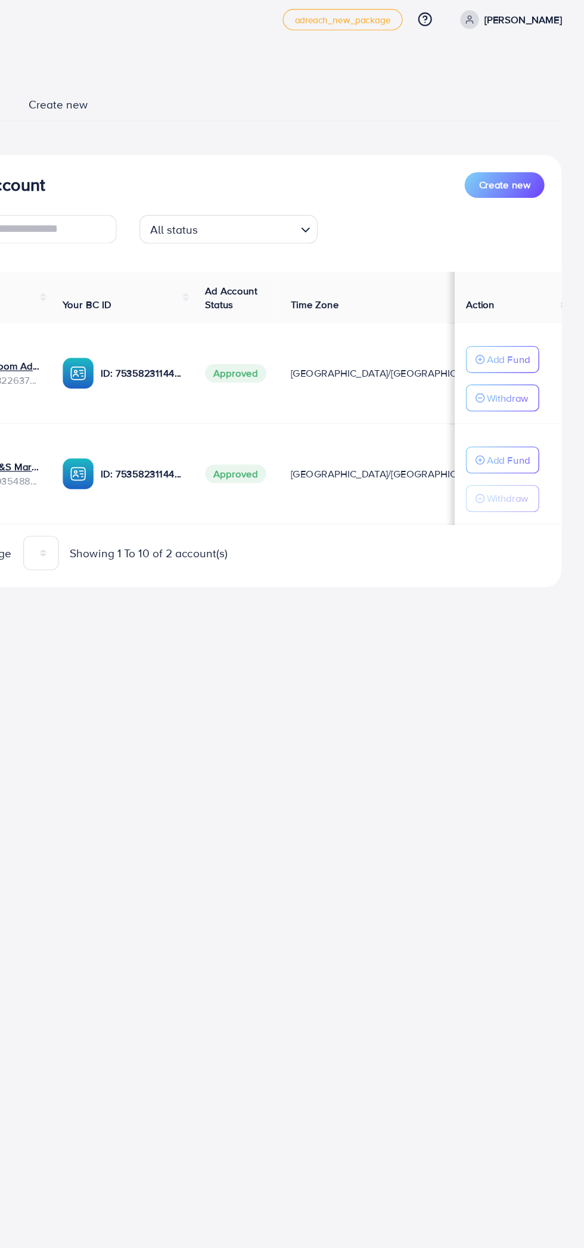
scroll to position [0, 0]
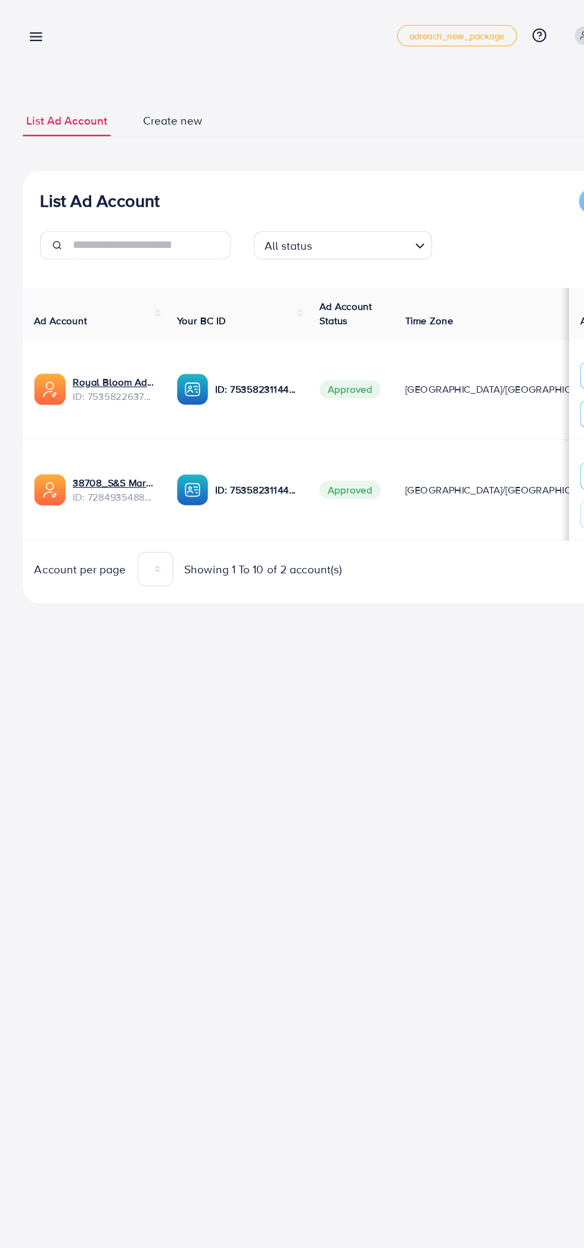
click at [30, 34] on line at bounding box center [31, 34] width 10 height 0
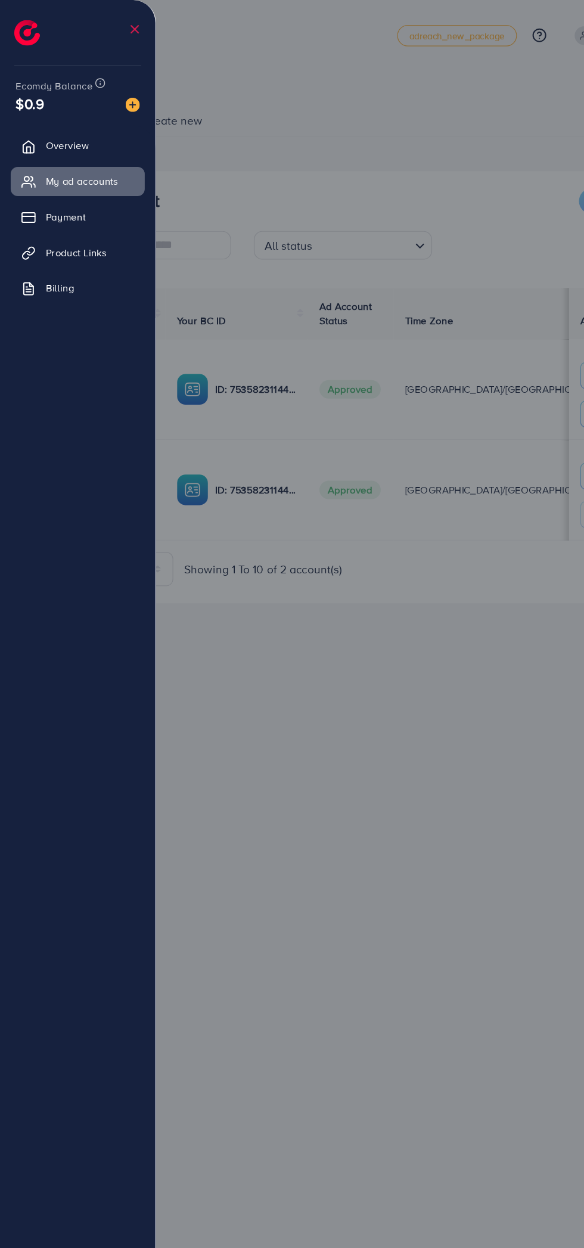
click at [309, 840] on div at bounding box center [292, 749] width 584 height 1498
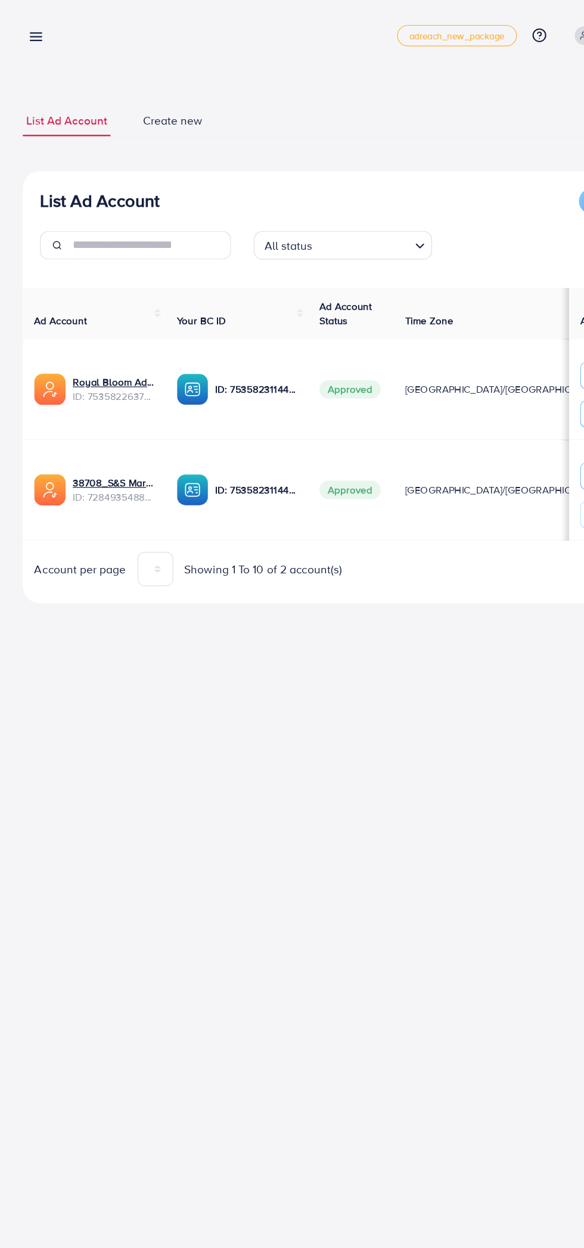
scroll to position [0, 7]
